Goal: Information Seeking & Learning: Learn about a topic

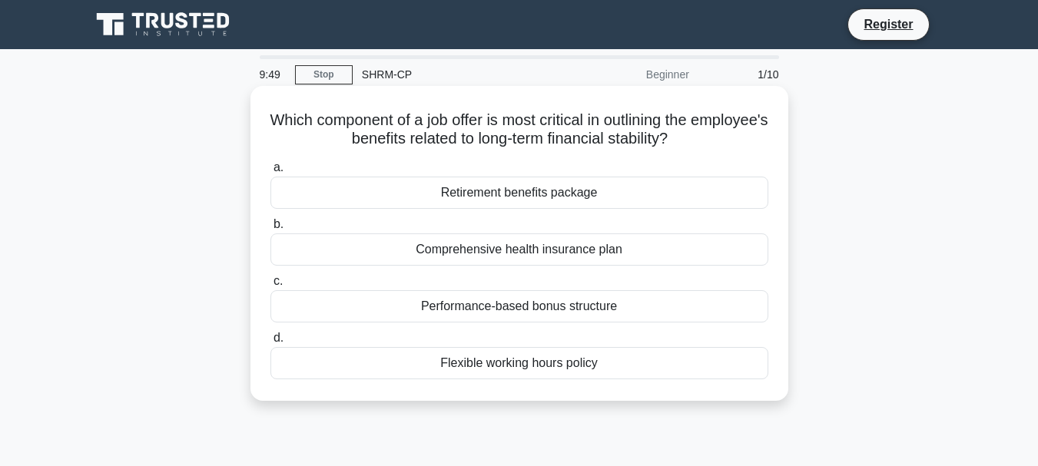
click at [433, 203] on div "Retirement benefits package" at bounding box center [519, 193] width 498 height 32
click at [270, 173] on input "a. Retirement benefits package" at bounding box center [270, 168] width 0 height 10
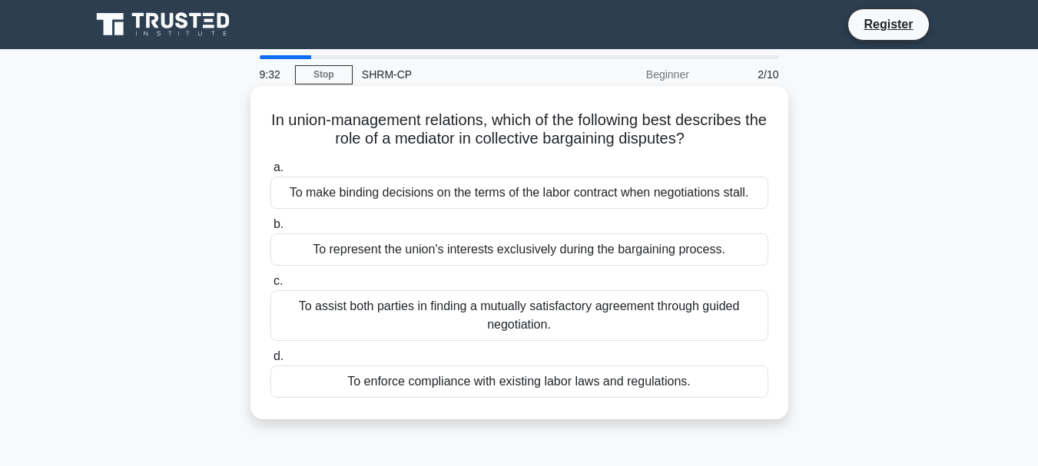
click at [466, 330] on div "To assist both parties in finding a mutually satisfactory agreement through gui…" at bounding box center [519, 315] width 498 height 51
click at [270, 287] on input "c. To assist both parties in finding a mutually satisfactory agreement through …" at bounding box center [270, 282] width 0 height 10
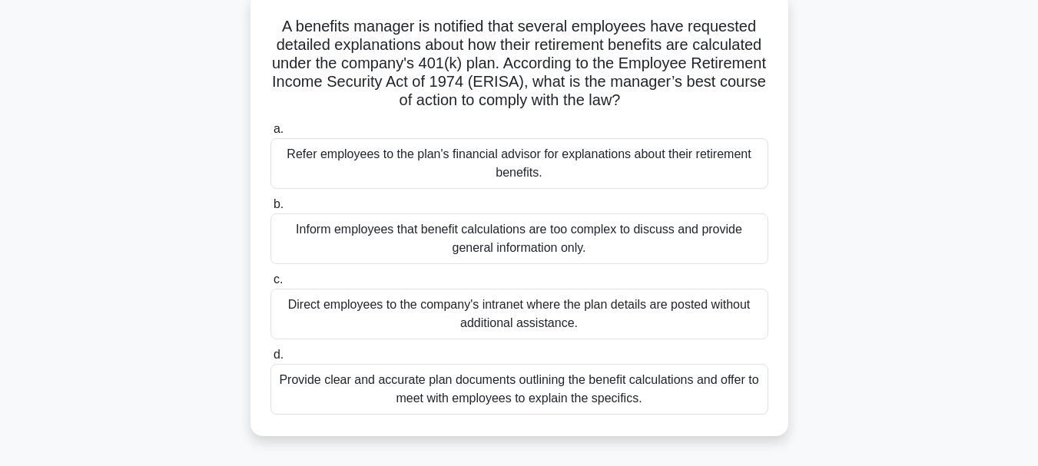
scroll to position [99, 0]
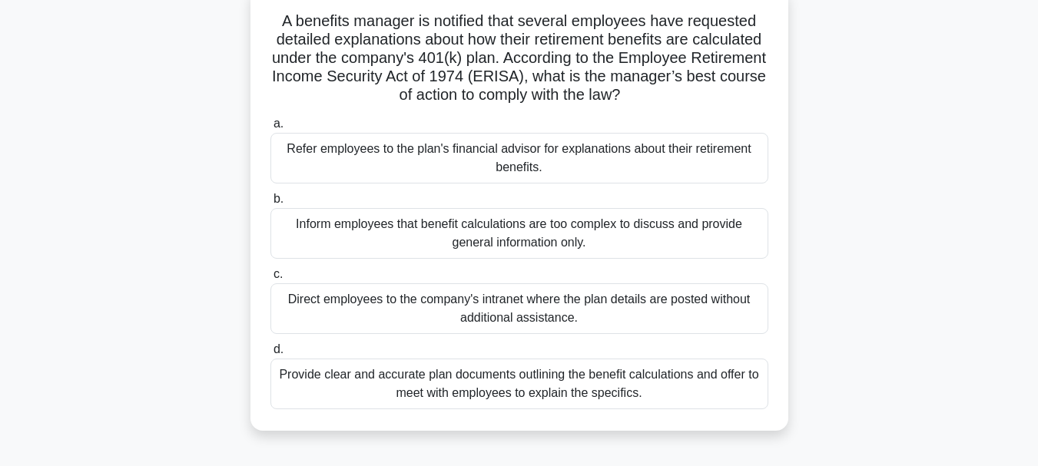
click at [660, 388] on div "Provide clear and accurate plan documents outlining the benefit calculations an…" at bounding box center [519, 384] width 498 height 51
click at [270, 355] on input "d. Provide clear and accurate plan documents outlining the benefit calculations…" at bounding box center [270, 350] width 0 height 10
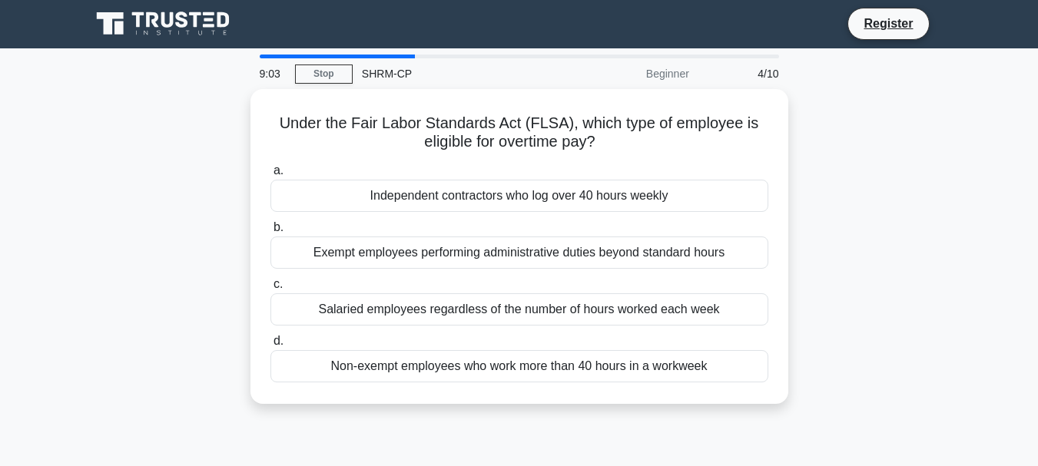
scroll to position [0, 0]
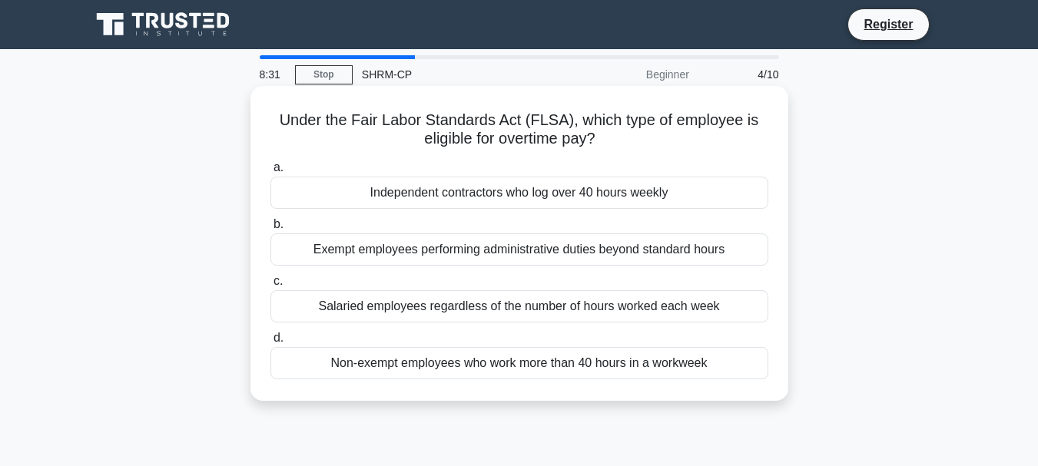
click at [583, 360] on div "Non-exempt employees who work more than 40 hours in a workweek" at bounding box center [519, 363] width 498 height 32
click at [270, 343] on input "d. Non-exempt employees who work more than 40 hours in a workweek" at bounding box center [270, 338] width 0 height 10
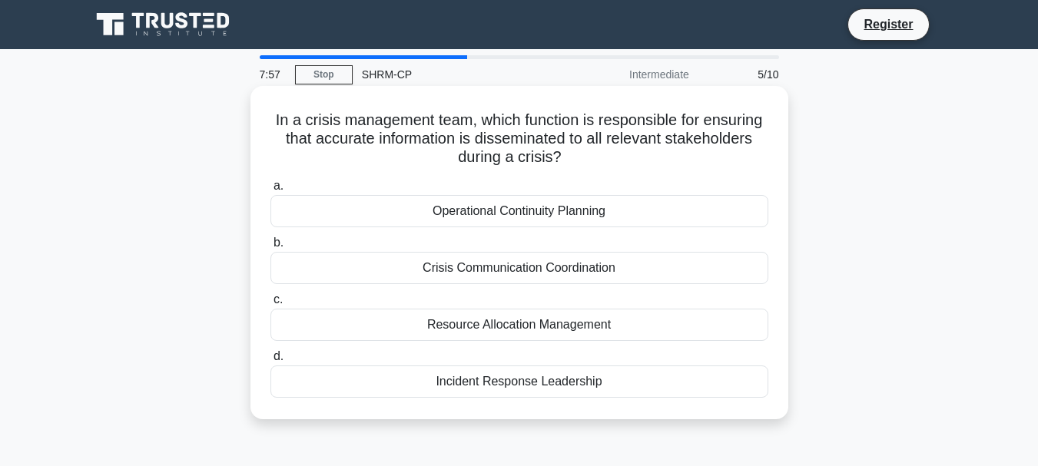
click at [505, 385] on div "Incident Response Leadership" at bounding box center [519, 382] width 498 height 32
click at [270, 362] on input "d. Incident Response Leadership" at bounding box center [270, 357] width 0 height 10
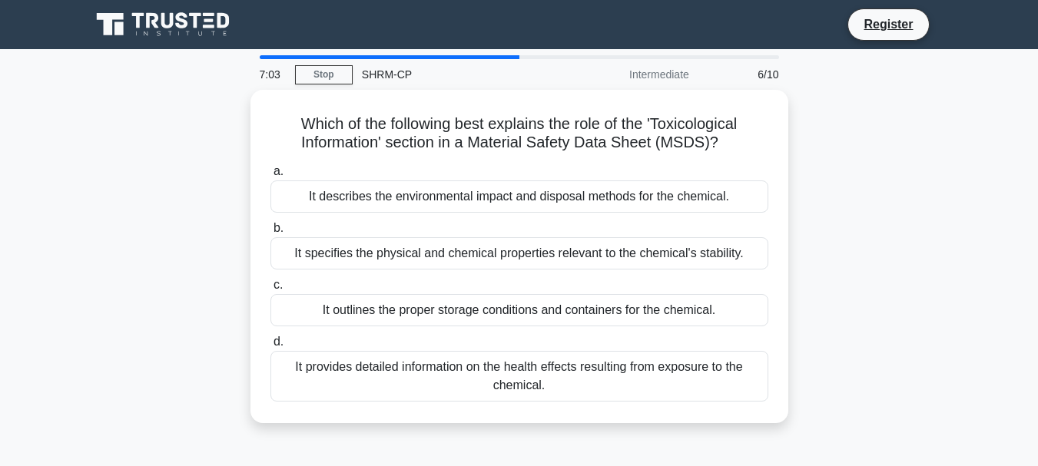
click at [505, 385] on div "It provides detailed information on the health effects resulting from exposure …" at bounding box center [519, 376] width 498 height 51
click at [270, 347] on input "d. It provides detailed information on the health effects resulting from exposu…" at bounding box center [270, 342] width 0 height 10
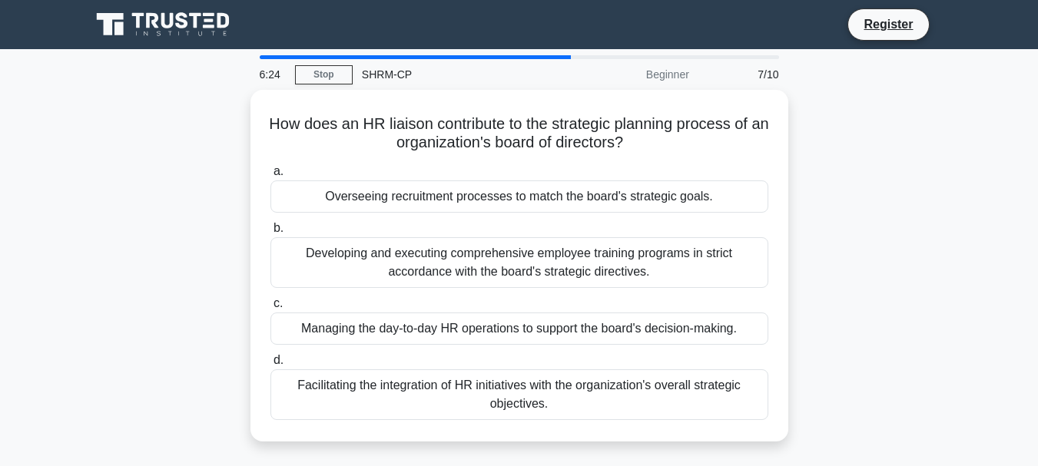
click at [505, 385] on div "Facilitating the integration of HR initiatives with the organization's overall …" at bounding box center [519, 395] width 498 height 51
click at [270, 366] on input "d. Facilitating the integration of HR initiatives with the organization's overa…" at bounding box center [270, 361] width 0 height 10
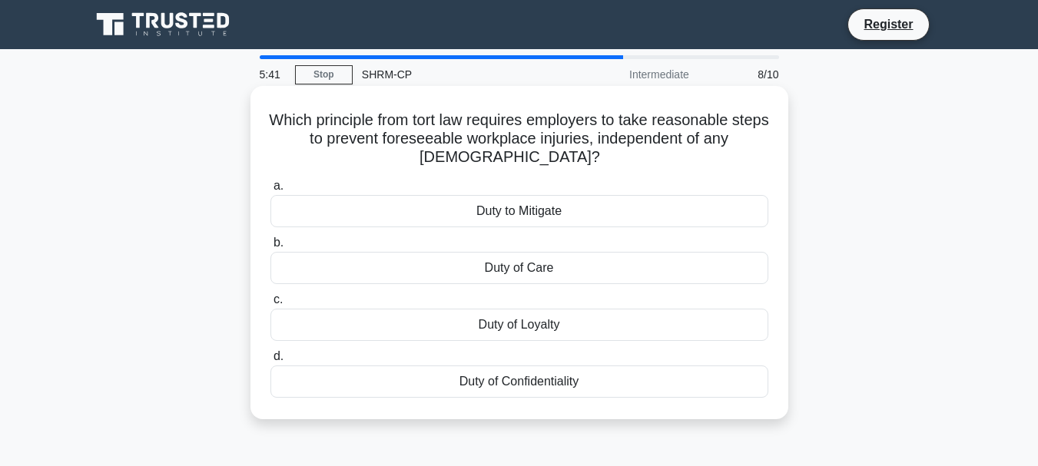
click at [508, 221] on div "Duty to Mitigate" at bounding box center [519, 211] width 498 height 32
click at [270, 191] on input "a. Duty to Mitigate" at bounding box center [270, 186] width 0 height 10
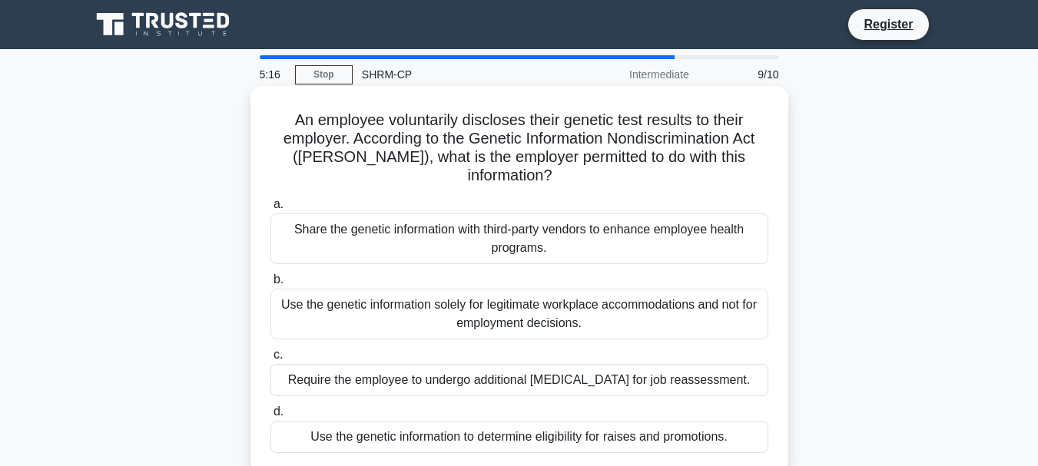
click at [516, 300] on div "Use the genetic information solely for legitimate workplace accommodations and …" at bounding box center [519, 314] width 498 height 51
click at [270, 285] on input "b. Use the genetic information solely for legitimate workplace accommodations a…" at bounding box center [270, 280] width 0 height 10
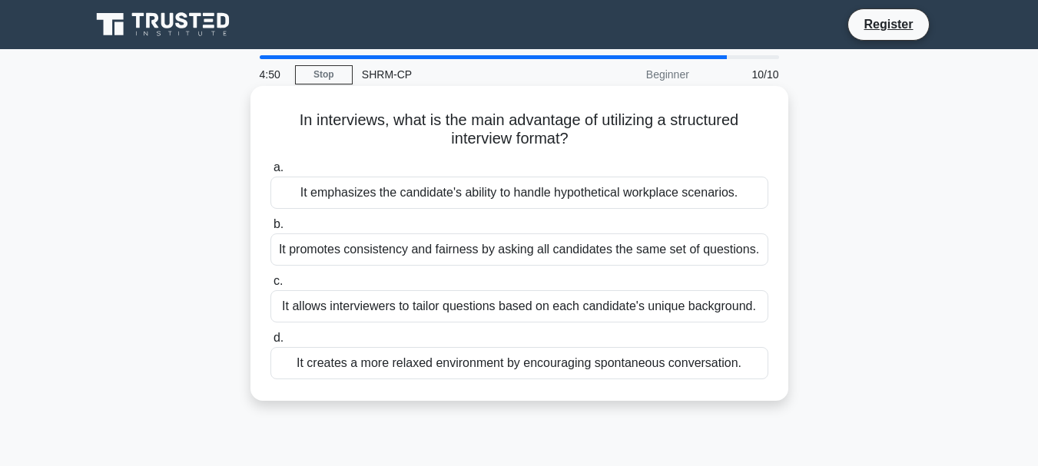
click at [459, 254] on div "It promotes consistency and fairness by asking all candidates the same set of q…" at bounding box center [519, 250] width 498 height 32
click at [270, 230] on input "b. It promotes consistency and fairness by asking all candidates the same set o…" at bounding box center [270, 225] width 0 height 10
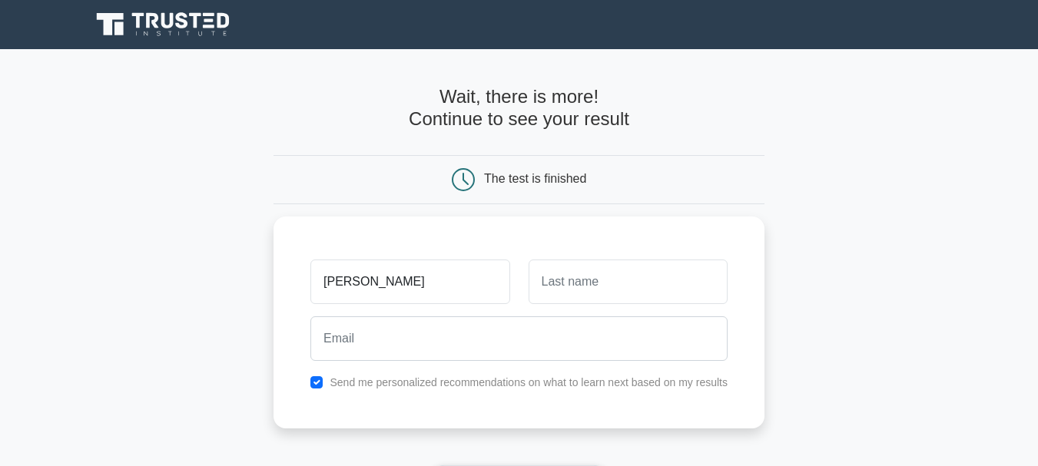
type input "[PERSON_NAME]"
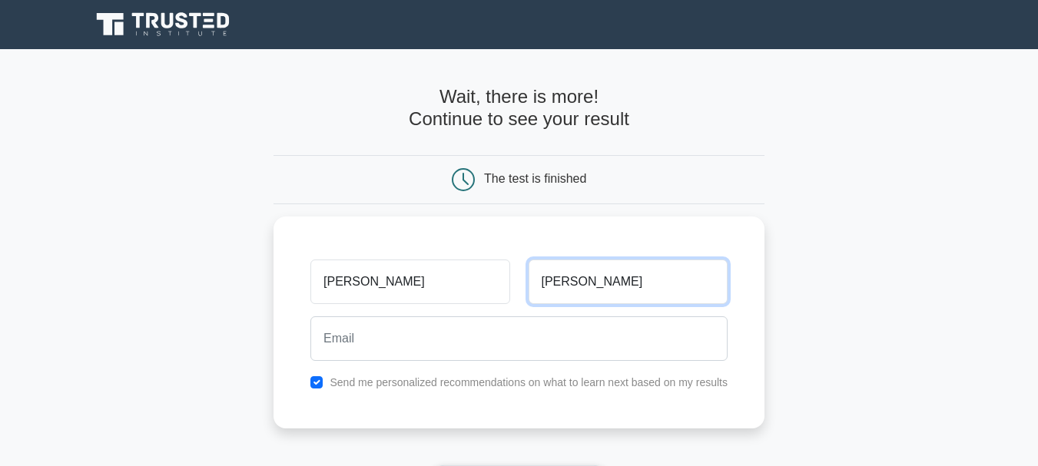
type input "[PERSON_NAME]"
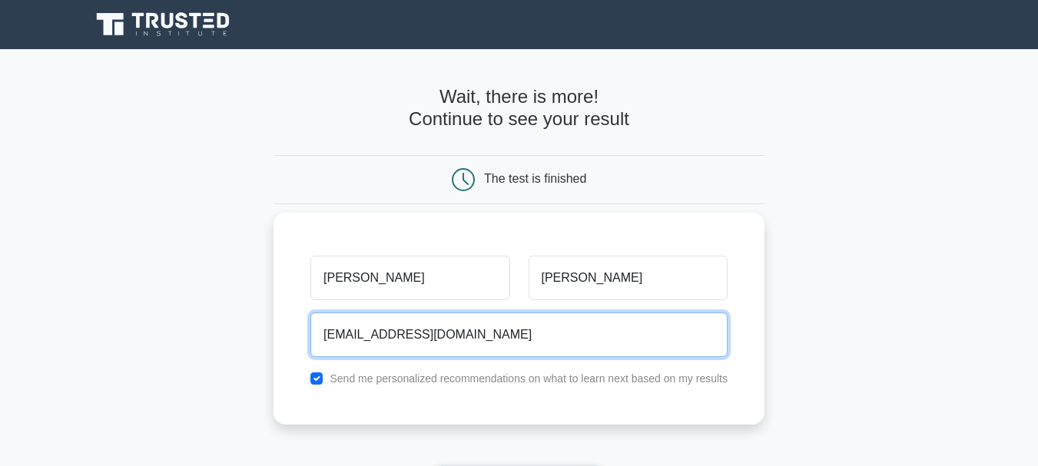
click at [463, 338] on input "abjadyusuf@gmail.com" at bounding box center [518, 335] width 417 height 45
type input "abjadyusuf@gmail.com"
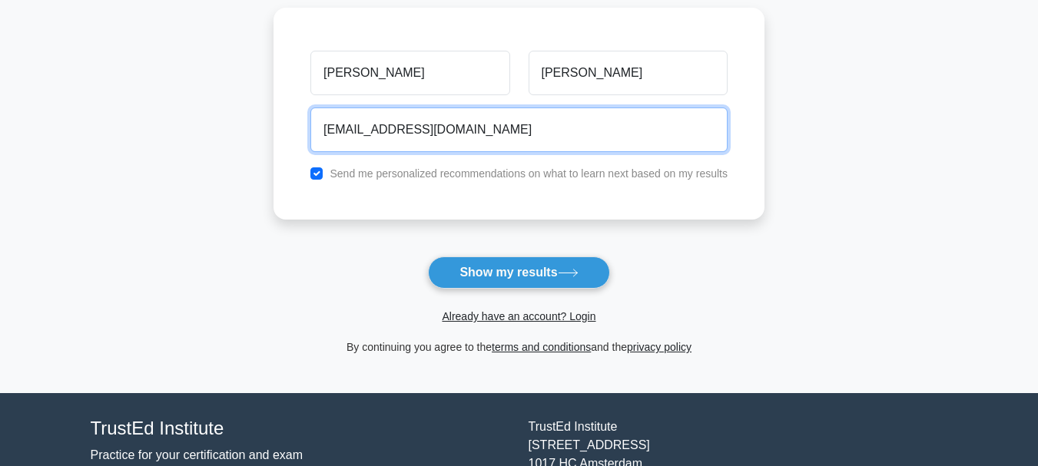
scroll to position [211, 0]
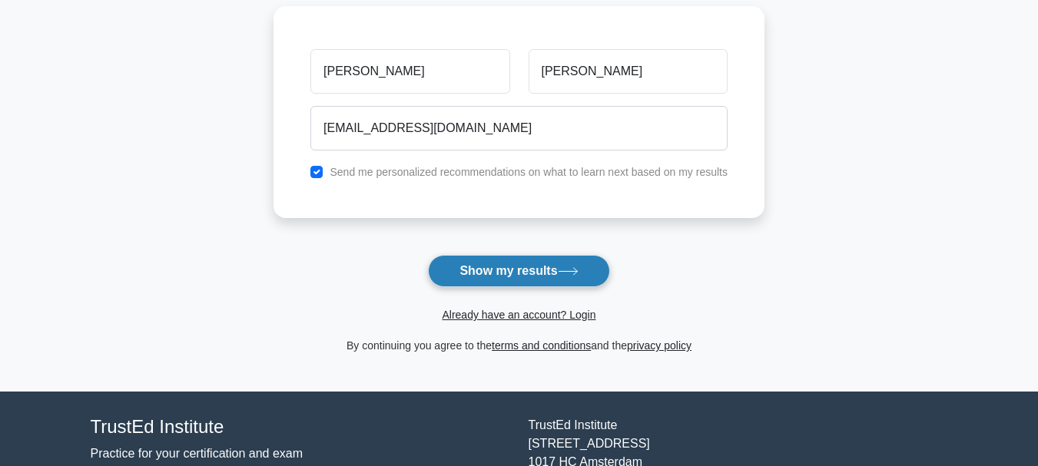
click at [500, 273] on button "Show my results" at bounding box center [518, 271] width 181 height 32
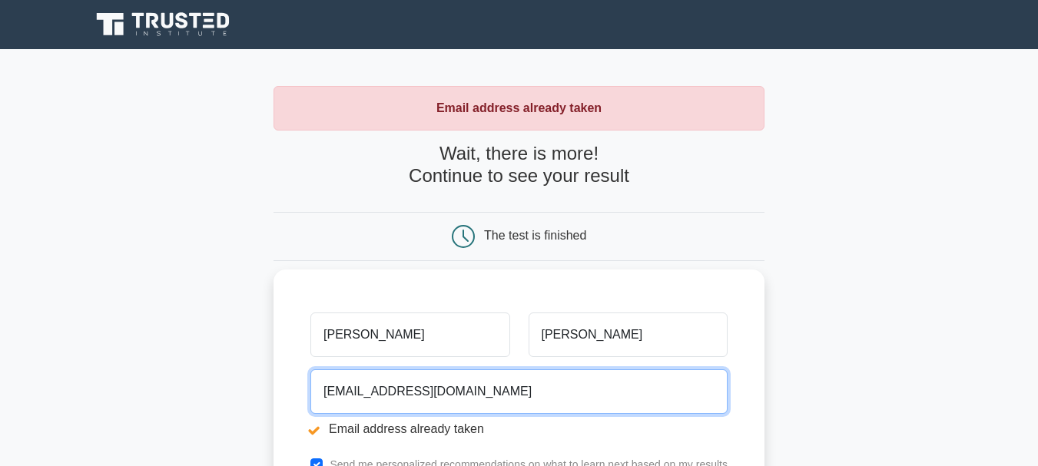
click at [457, 396] on input "[EMAIL_ADDRESS][DOMAIN_NAME]" at bounding box center [518, 392] width 417 height 45
type input "a"
type input "moameen.yusuf@gmail.com"
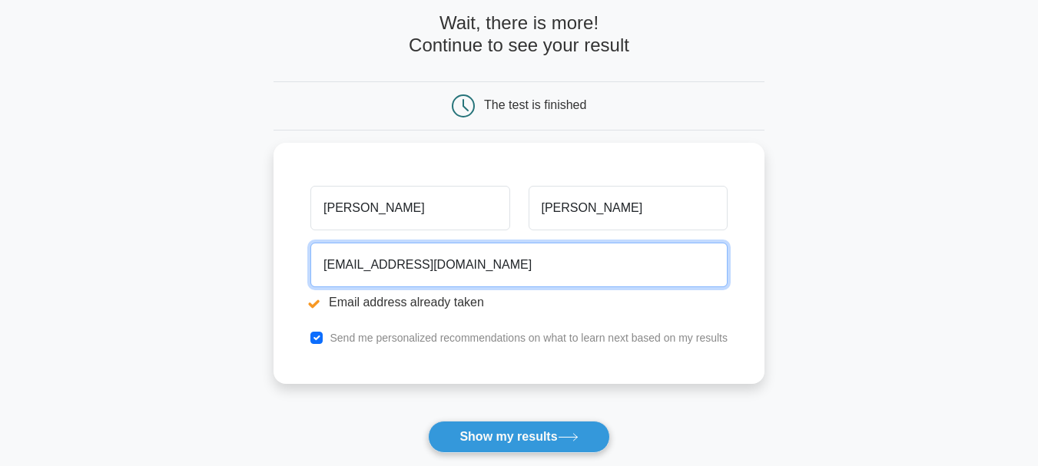
scroll to position [155, 0]
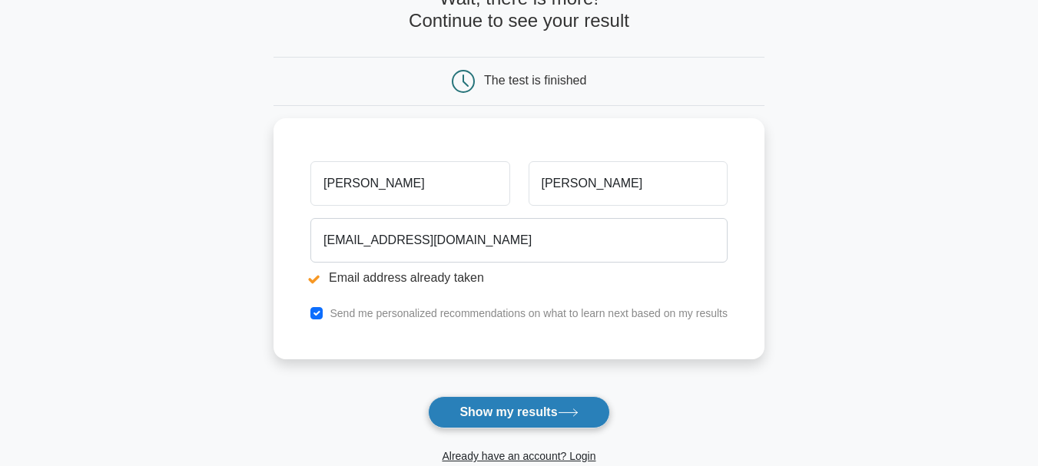
click at [496, 414] on button "Show my results" at bounding box center [518, 413] width 181 height 32
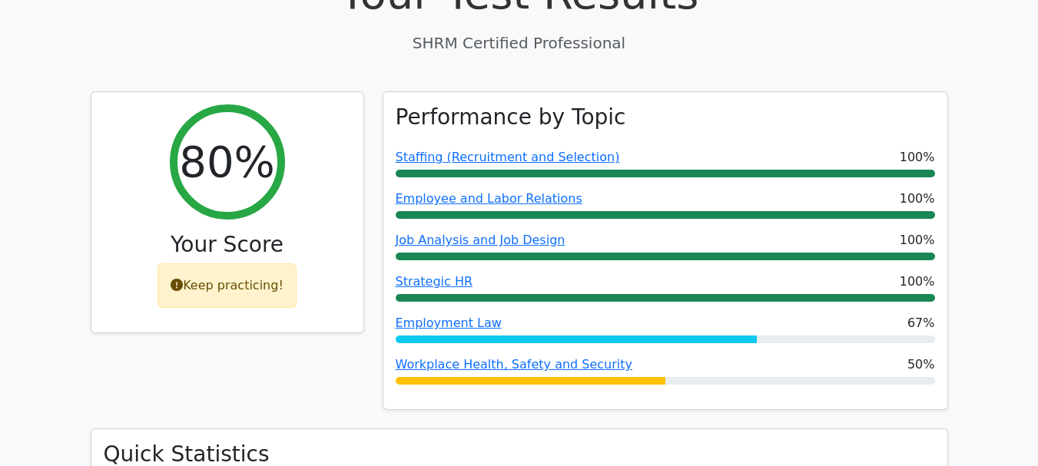
scroll to position [496, 0]
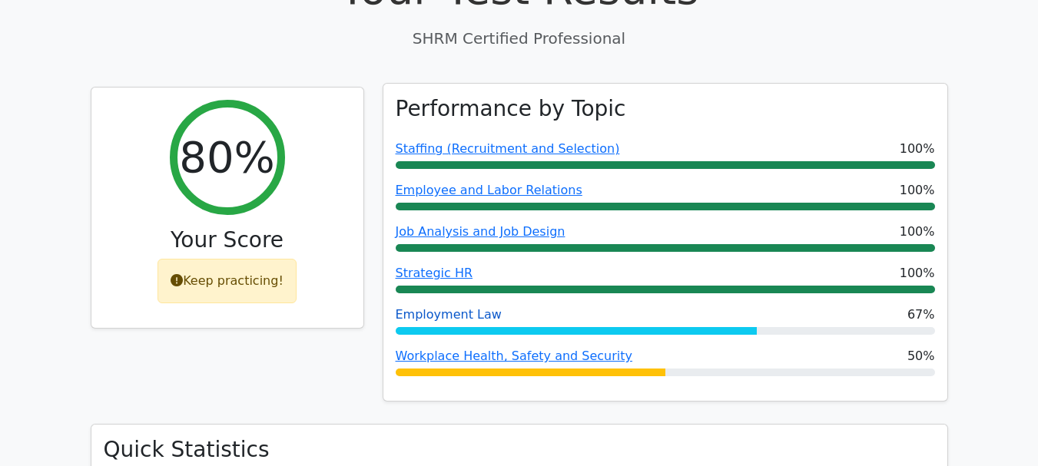
click at [476, 307] on link "Employment Law" at bounding box center [449, 314] width 106 height 15
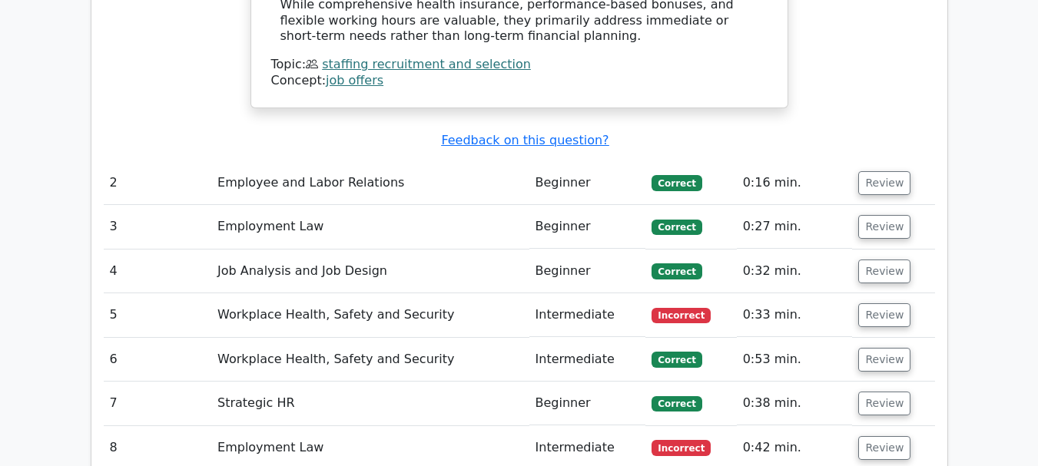
scroll to position [1692, 0]
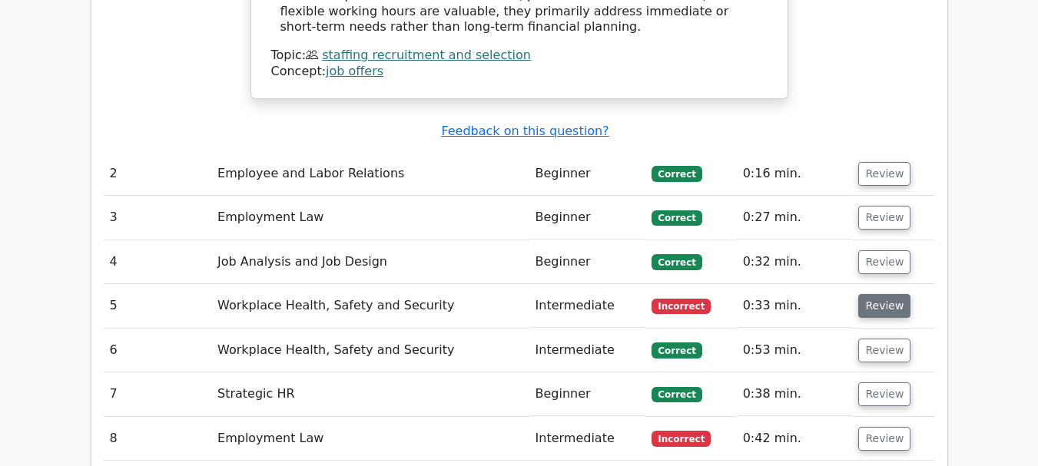
click at [883, 294] on button "Review" at bounding box center [884, 306] width 52 height 24
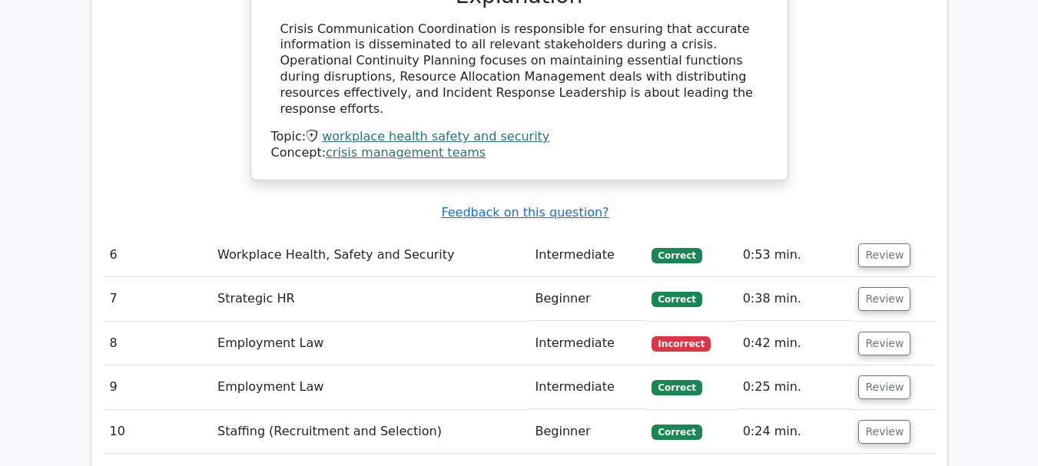
scroll to position [2378, 0]
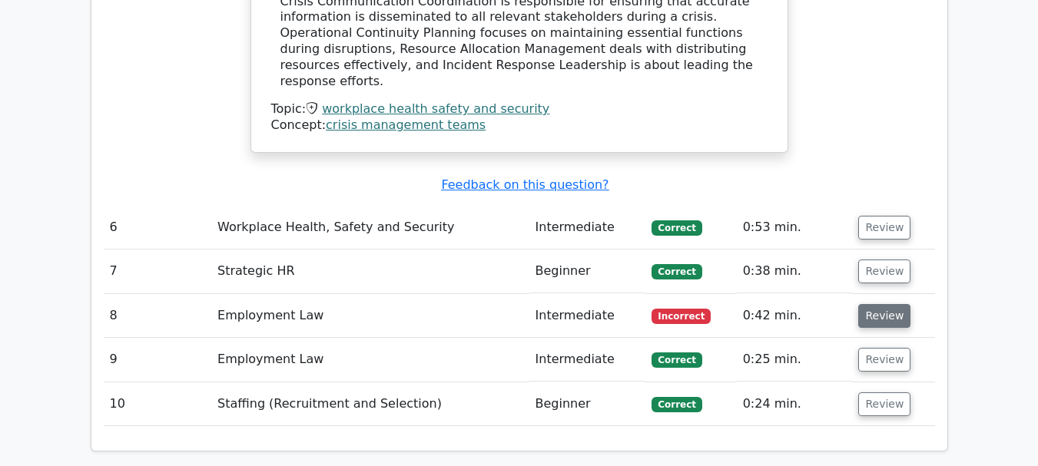
click at [871, 304] on button "Review" at bounding box center [884, 316] width 52 height 24
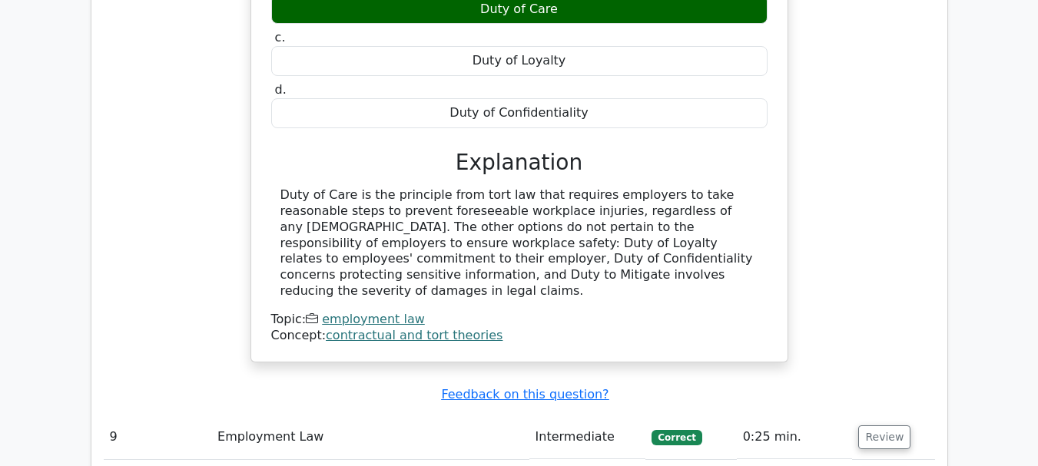
scroll to position [2891, 0]
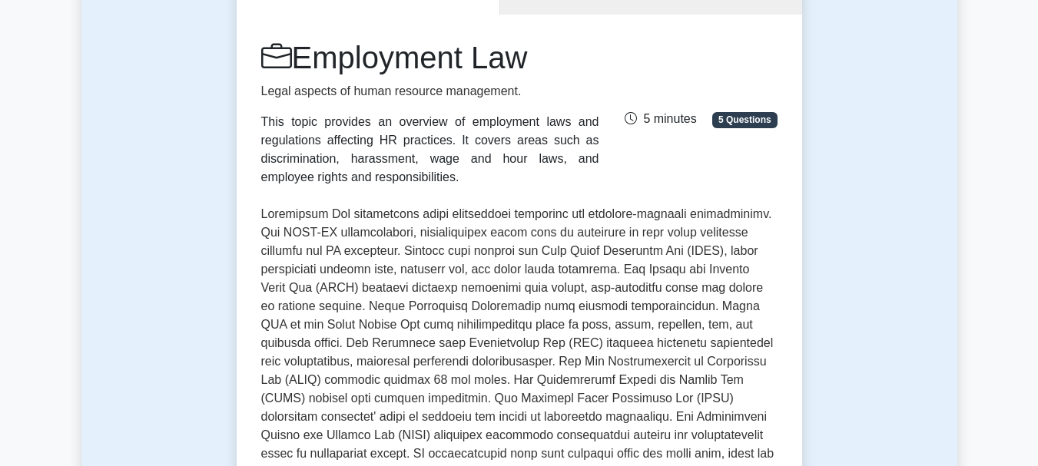
scroll to position [187, 0]
